Goal: Find contact information: Find contact information

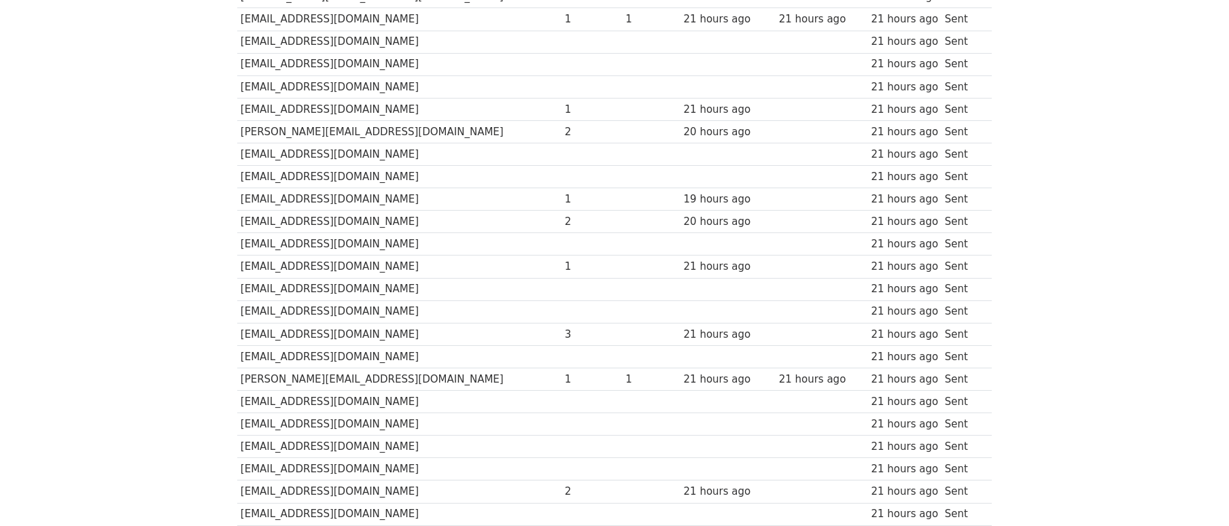
scroll to position [829, 0]
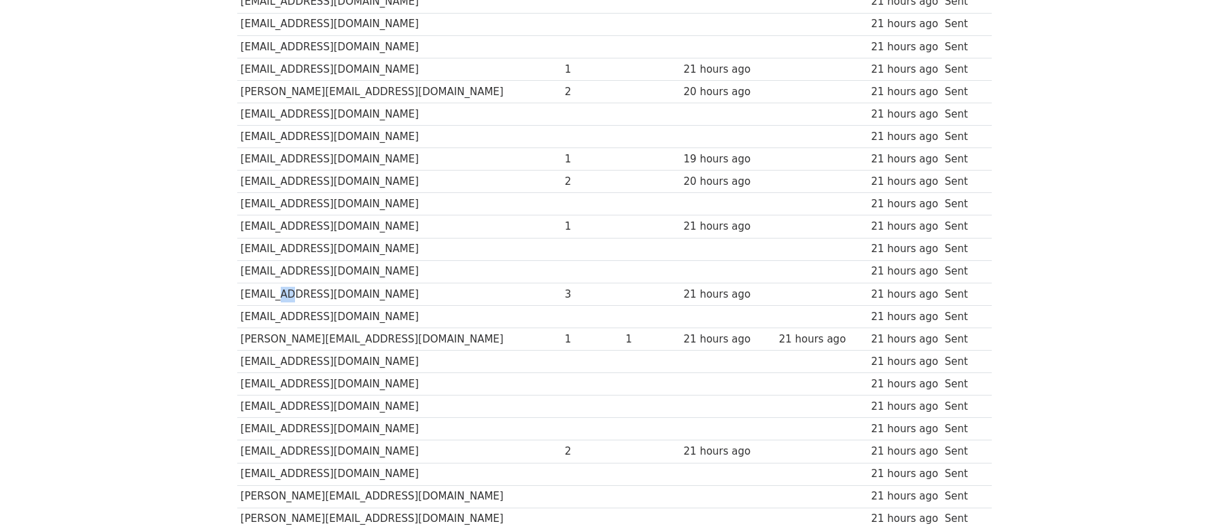
drag, startPoint x: 395, startPoint y: 262, endPoint x: 270, endPoint y: 266, distance: 125.1
click at [270, 283] on td "[EMAIL_ADDRESS][DOMAIN_NAME]" at bounding box center [399, 294] width 324 height 22
drag, startPoint x: 368, startPoint y: 264, endPoint x: 266, endPoint y: 265, distance: 102.0
click at [266, 283] on td "[EMAIL_ADDRESS][DOMAIN_NAME]" at bounding box center [399, 294] width 324 height 22
copy td "takeheartshop.com"
